Goal: Information Seeking & Learning: Compare options

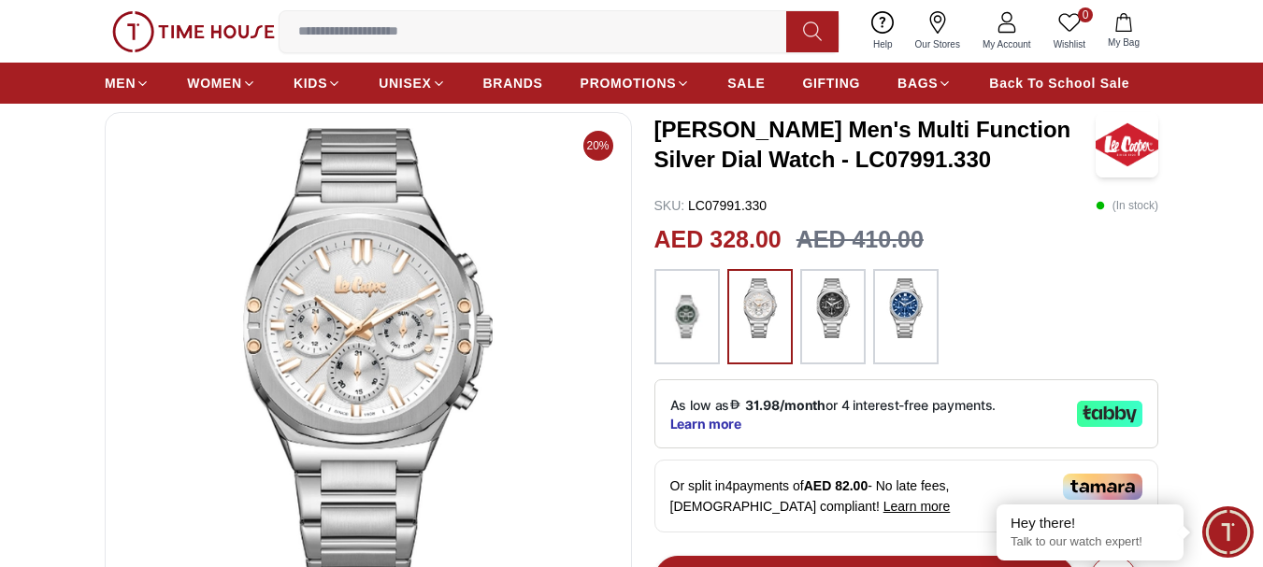
click at [700, 332] on img at bounding box center [687, 317] width 47 height 77
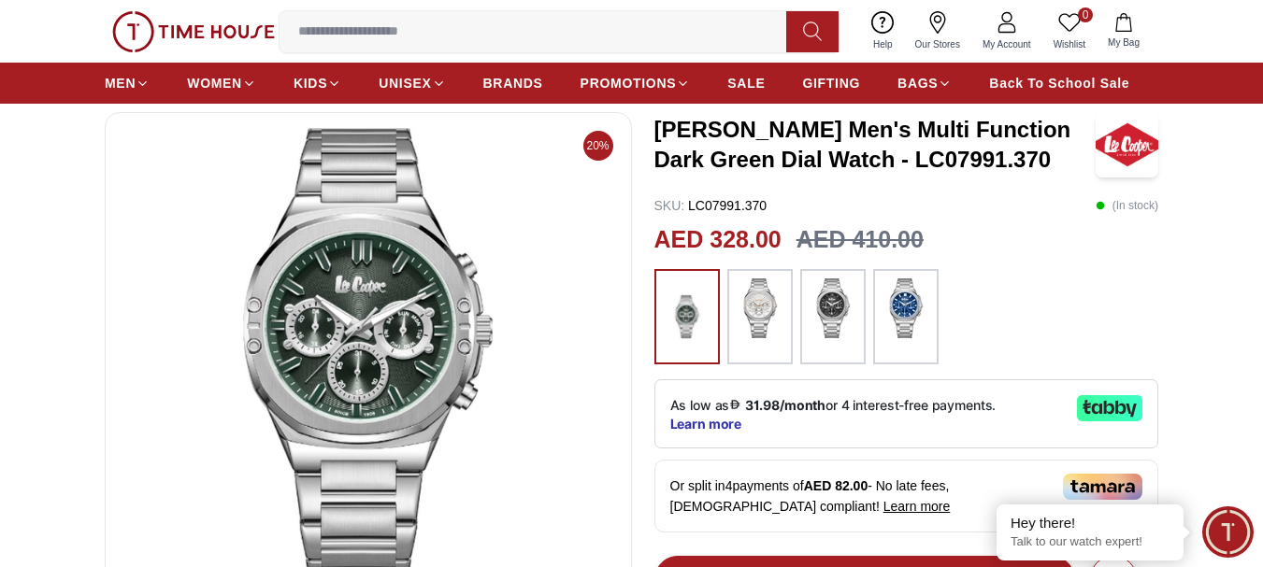
click at [827, 328] on img at bounding box center [833, 309] width 47 height 60
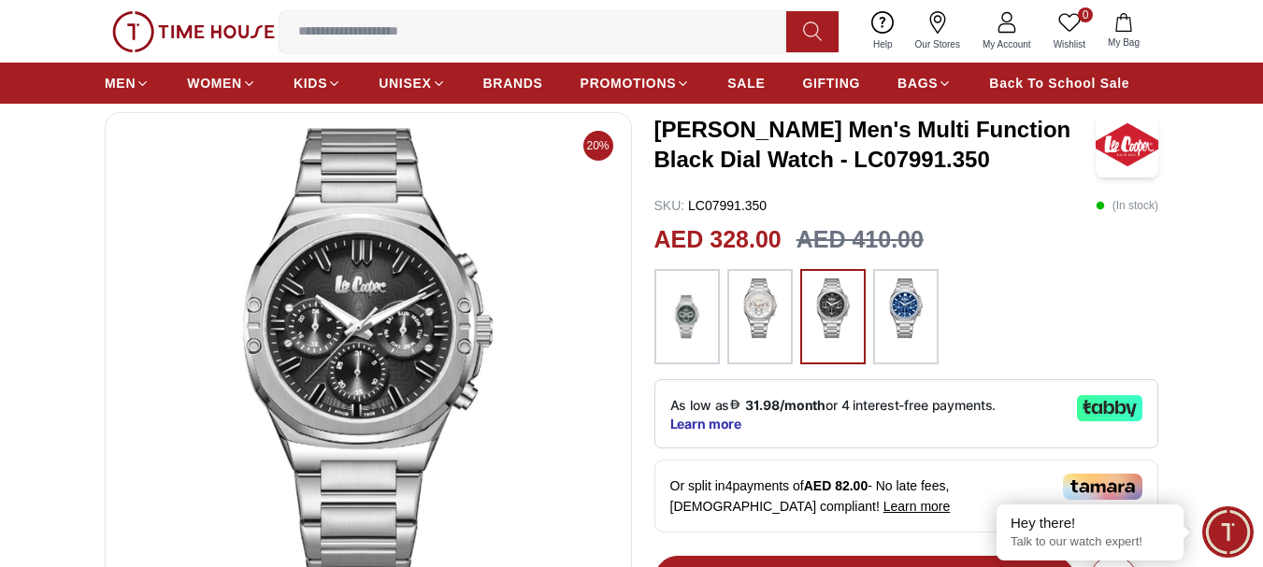
click at [920, 336] on img at bounding box center [905, 309] width 47 height 60
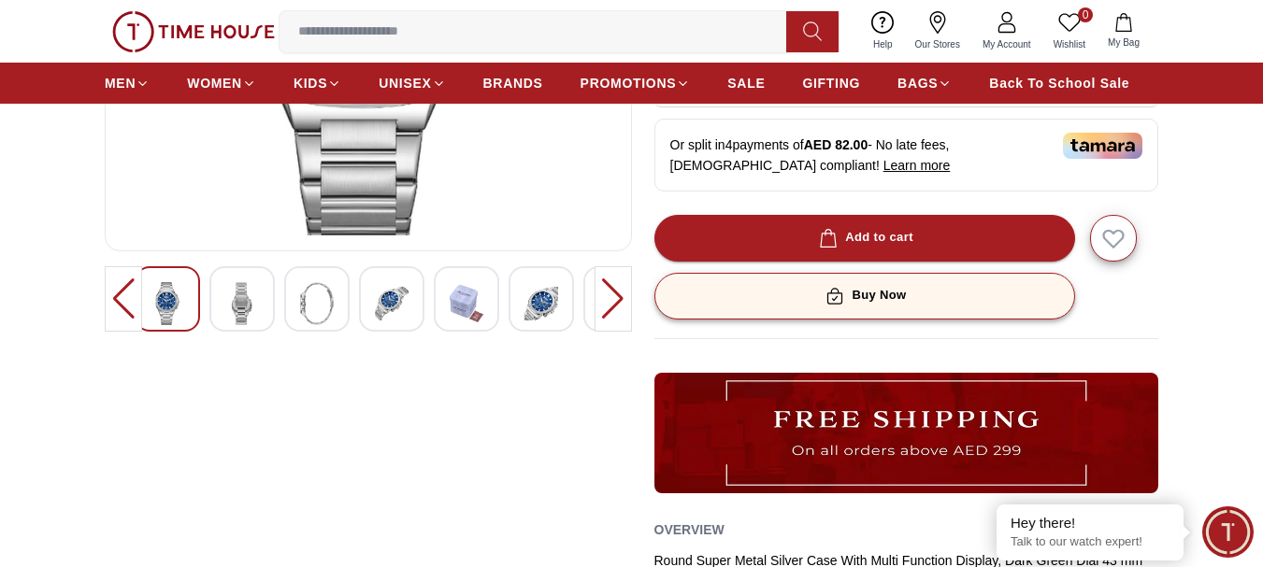
scroll to position [467, 0]
